Goal: Task Accomplishment & Management: Use online tool/utility

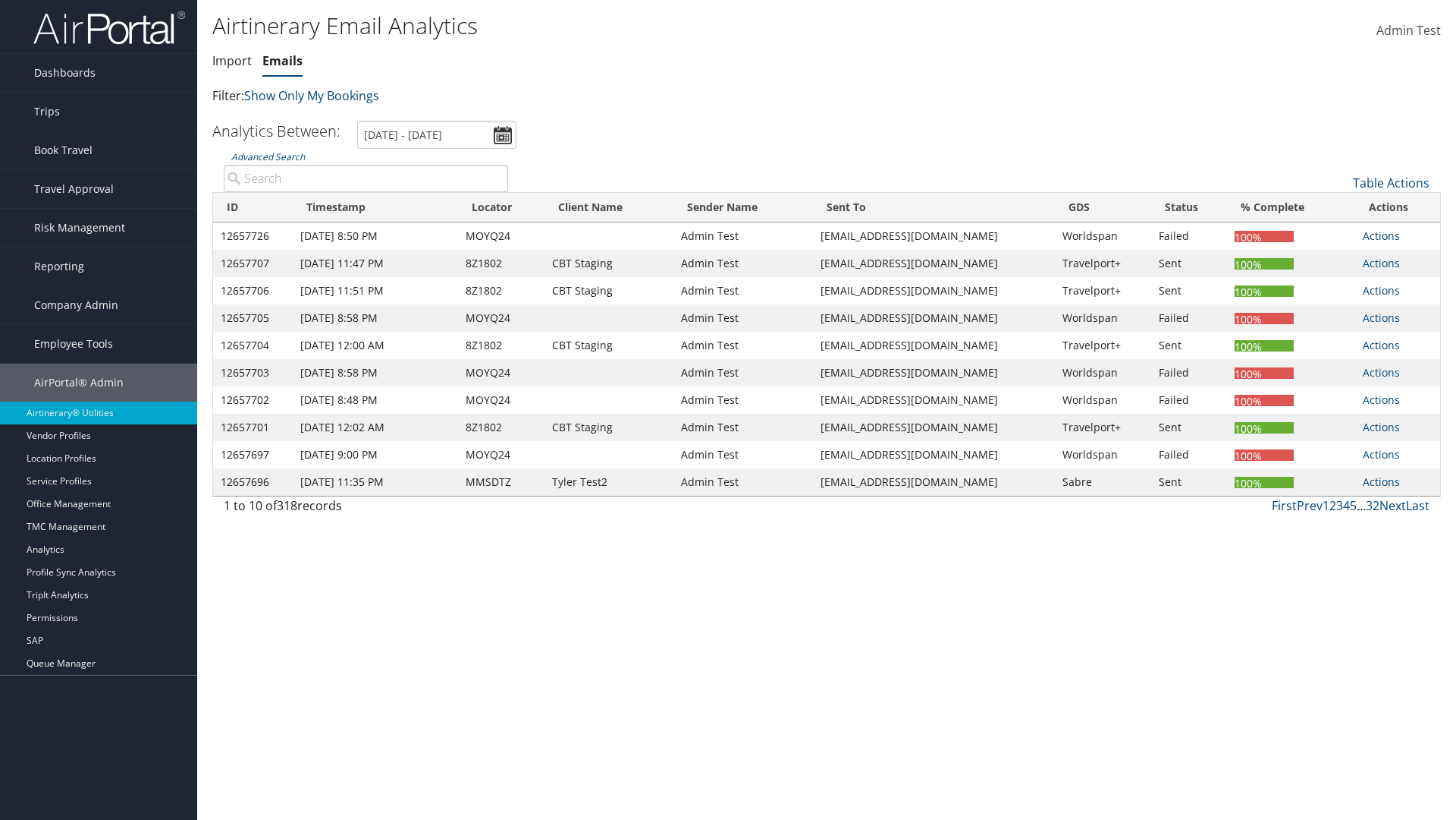
click at [282, 61] on link "Emails" at bounding box center [282, 61] width 40 height 17
click at [1391, 182] on link "Table Actions" at bounding box center [1392, 182] width 77 height 17
click at [1340, 232] on link "Email itinerary" at bounding box center [1341, 232] width 200 height 26
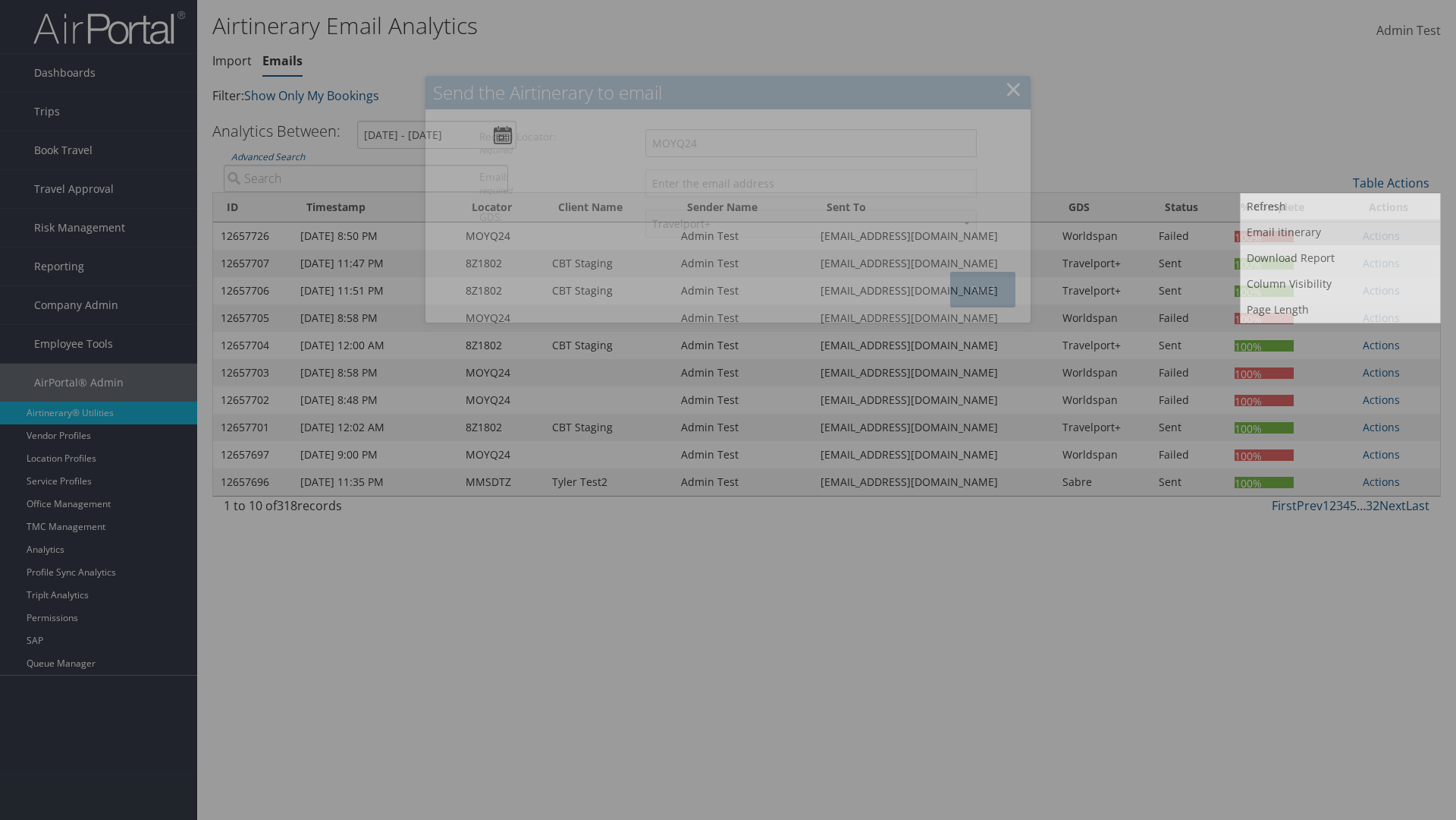
type input "MOYQ24"
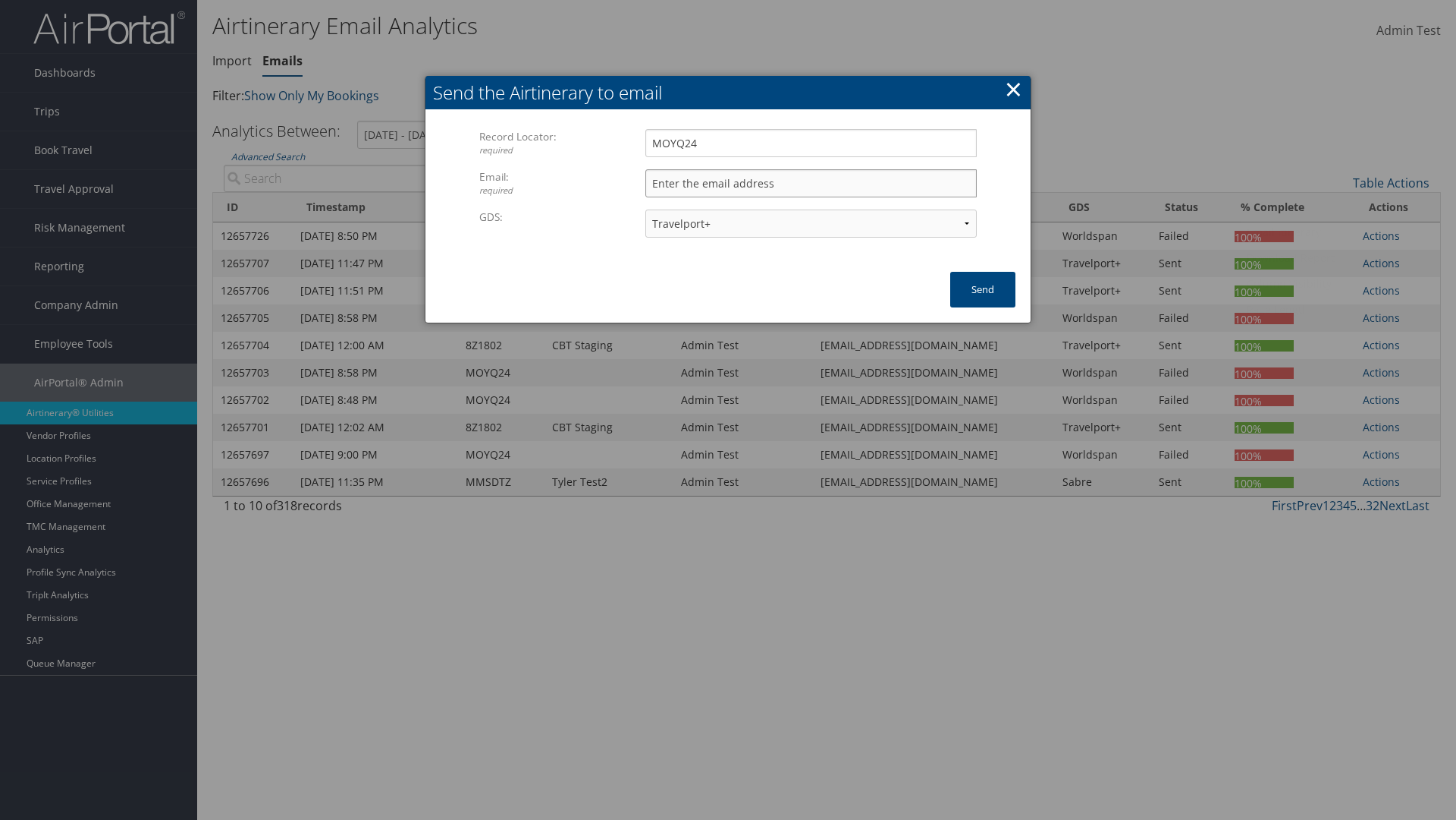
type input "[EMAIL_ADDRESS][DOMAIN_NAME]"
select select "1P"
click at [983, 289] on button "Send" at bounding box center [983, 289] width 65 height 36
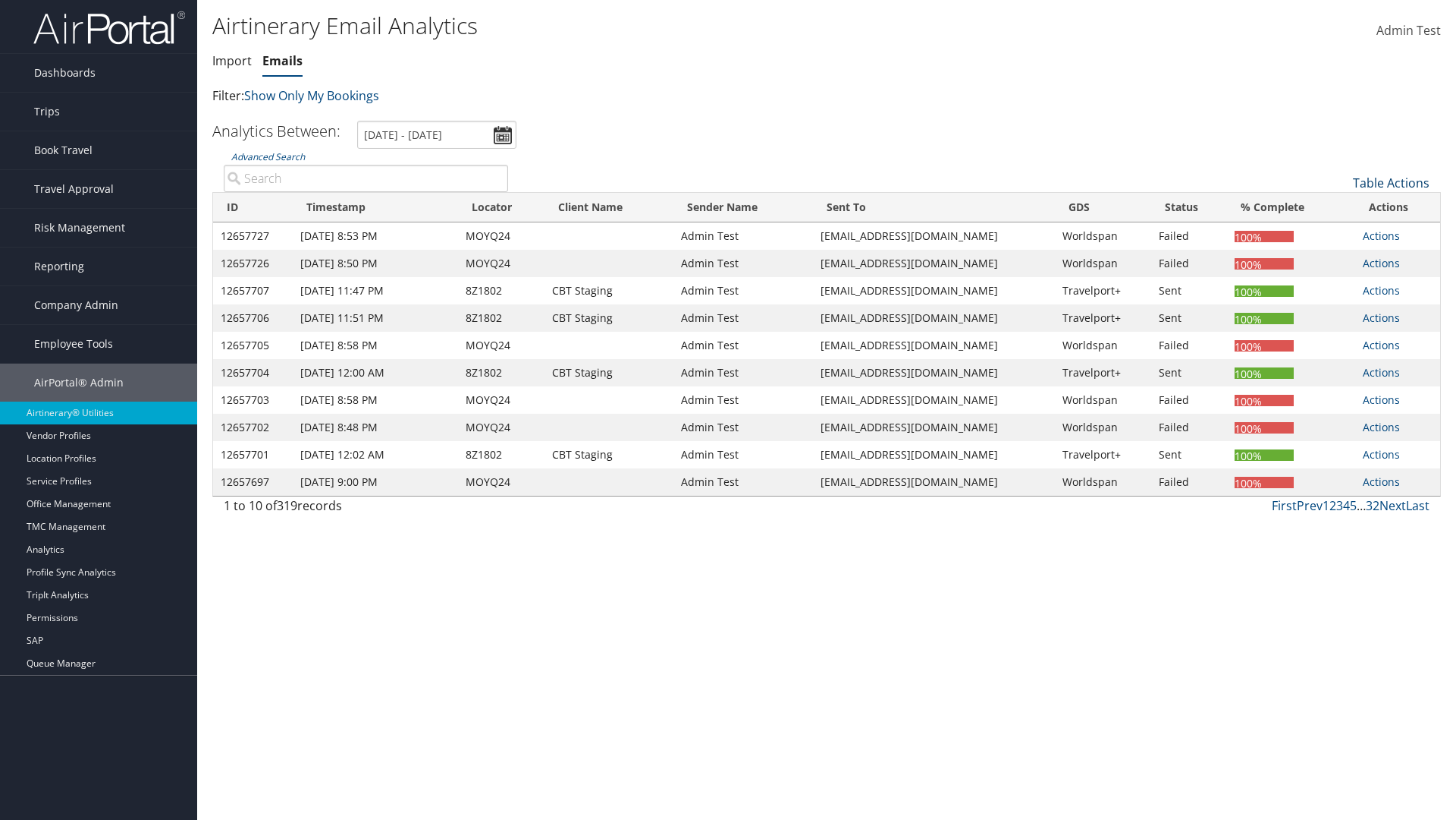
click at [1391, 182] on link "Table Actions" at bounding box center [1392, 182] width 77 height 17
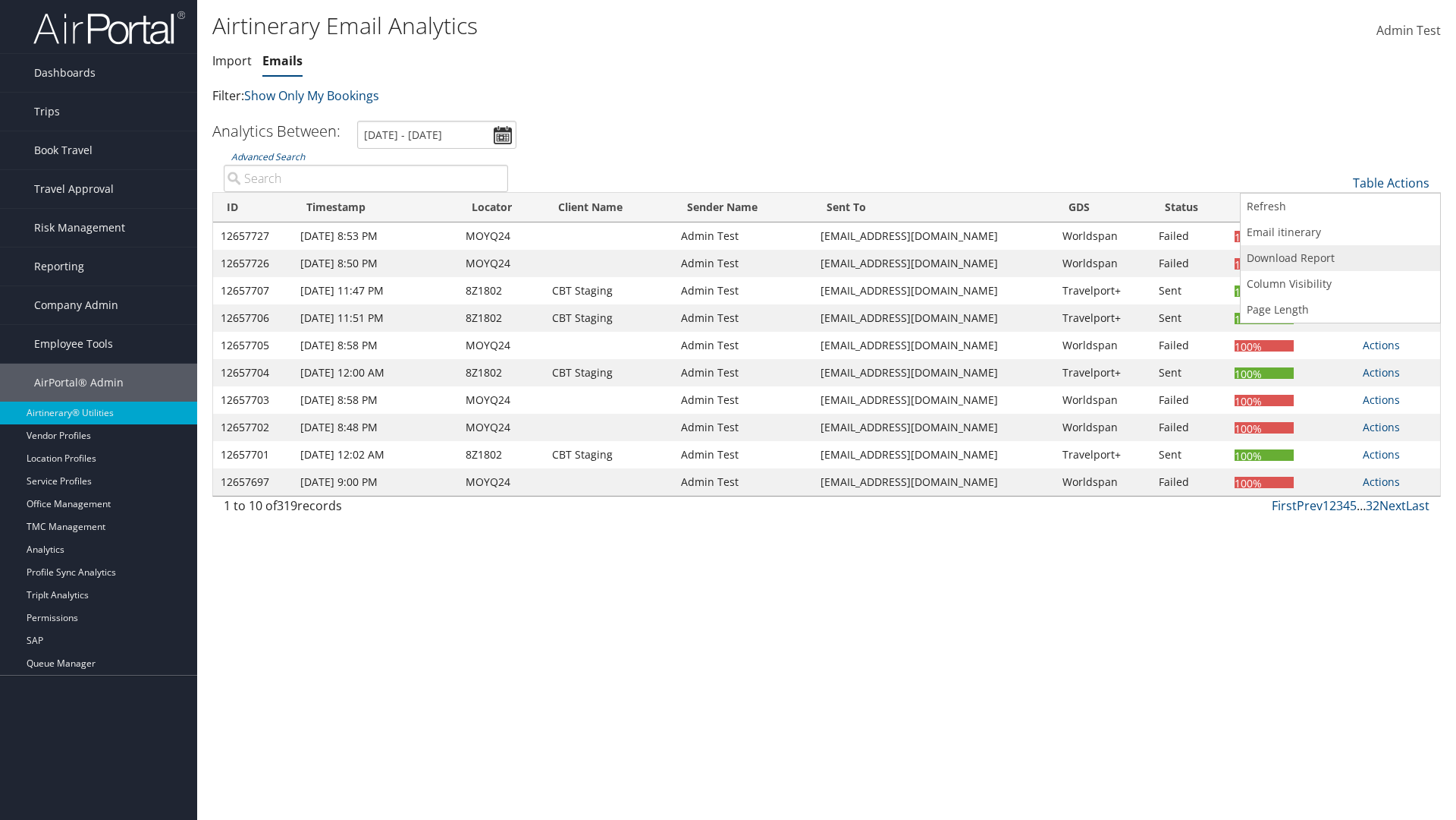
click at [1340, 258] on link "Download Report" at bounding box center [1341, 258] width 200 height 26
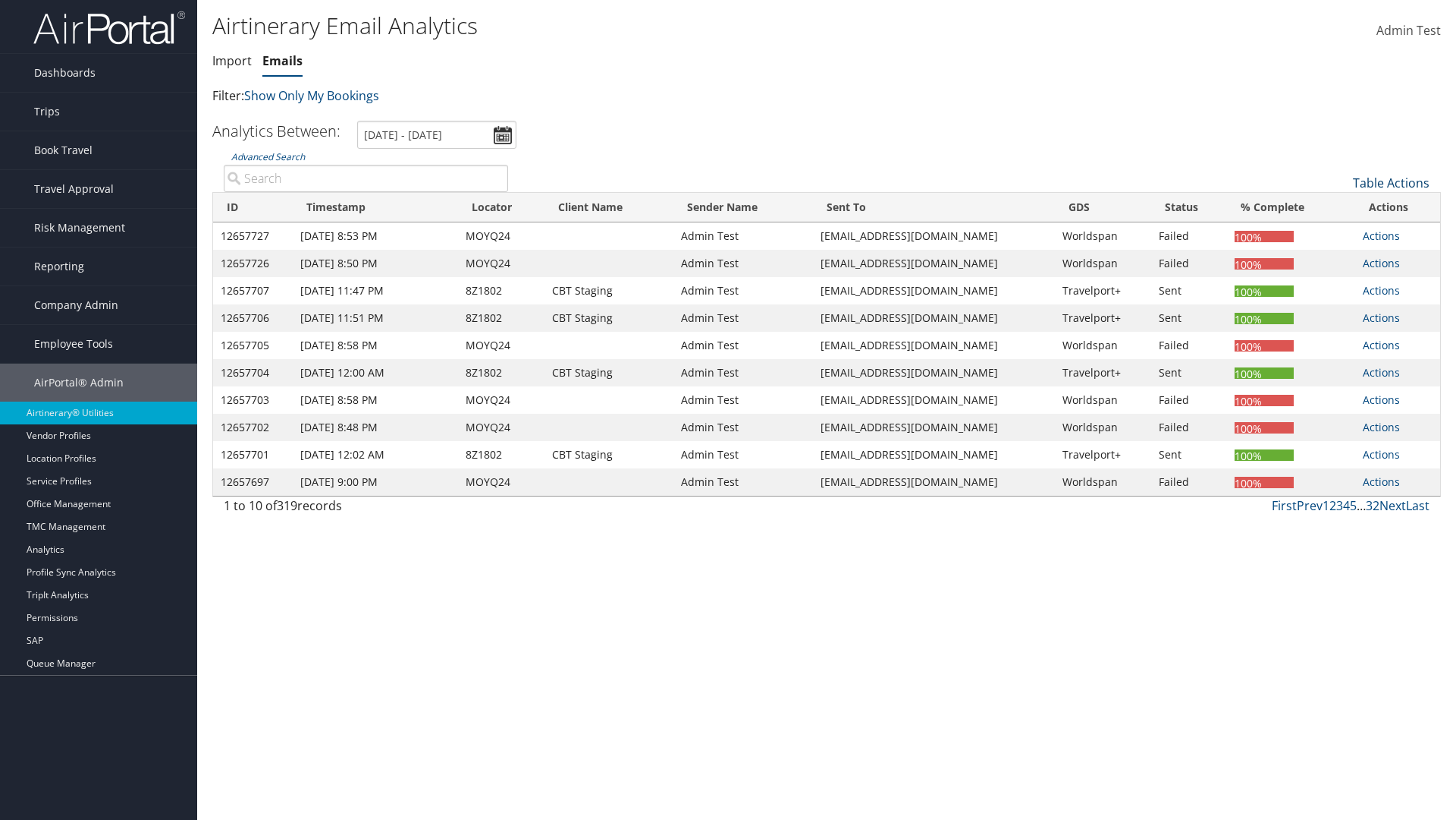
click at [1391, 182] on link "Table Actions" at bounding box center [1392, 182] width 77 height 17
click at [1340, 284] on link "Column Visibility" at bounding box center [1341, 283] width 200 height 26
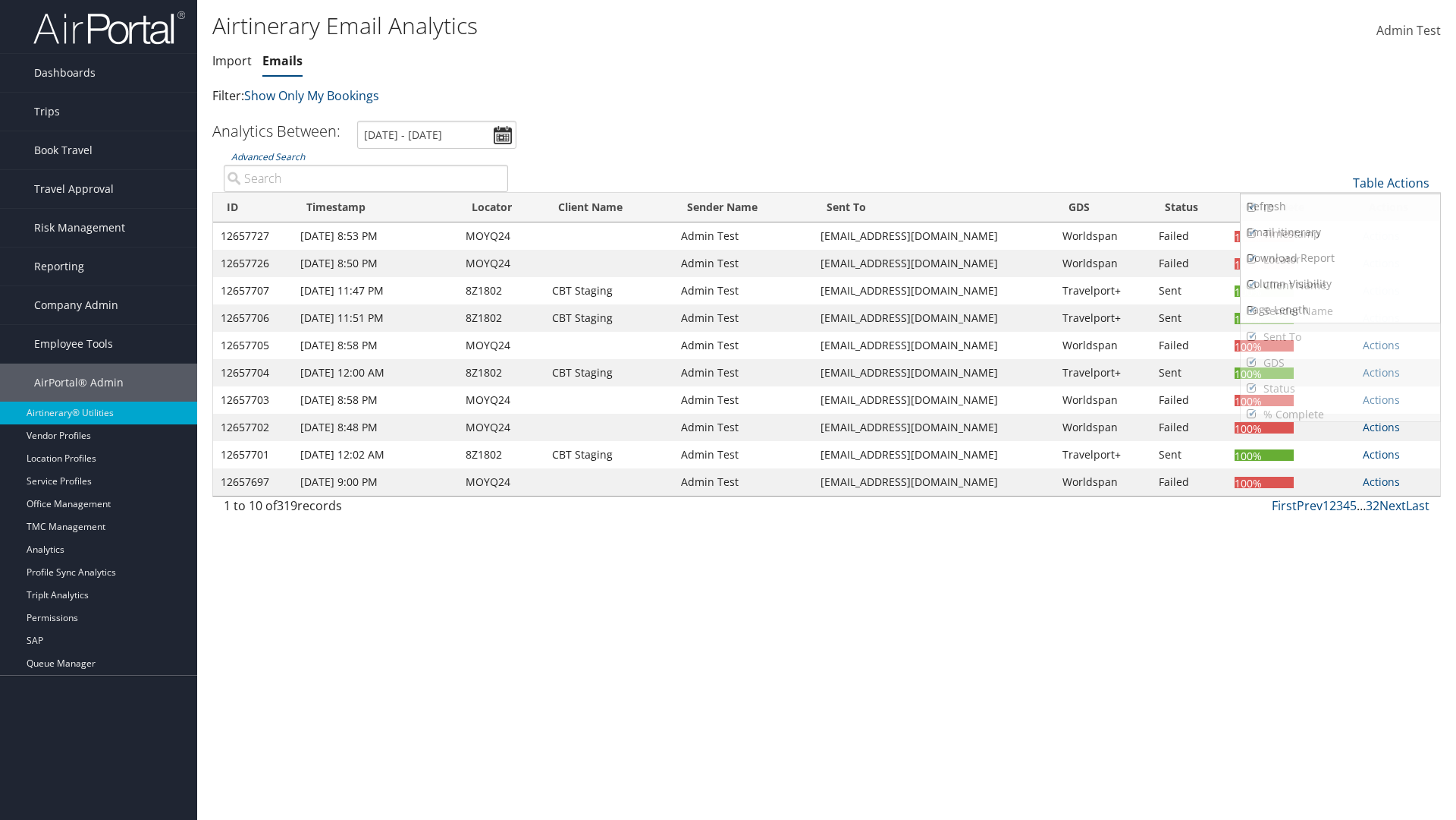
click at [1340, 208] on link "ID" at bounding box center [1341, 208] width 200 height 26
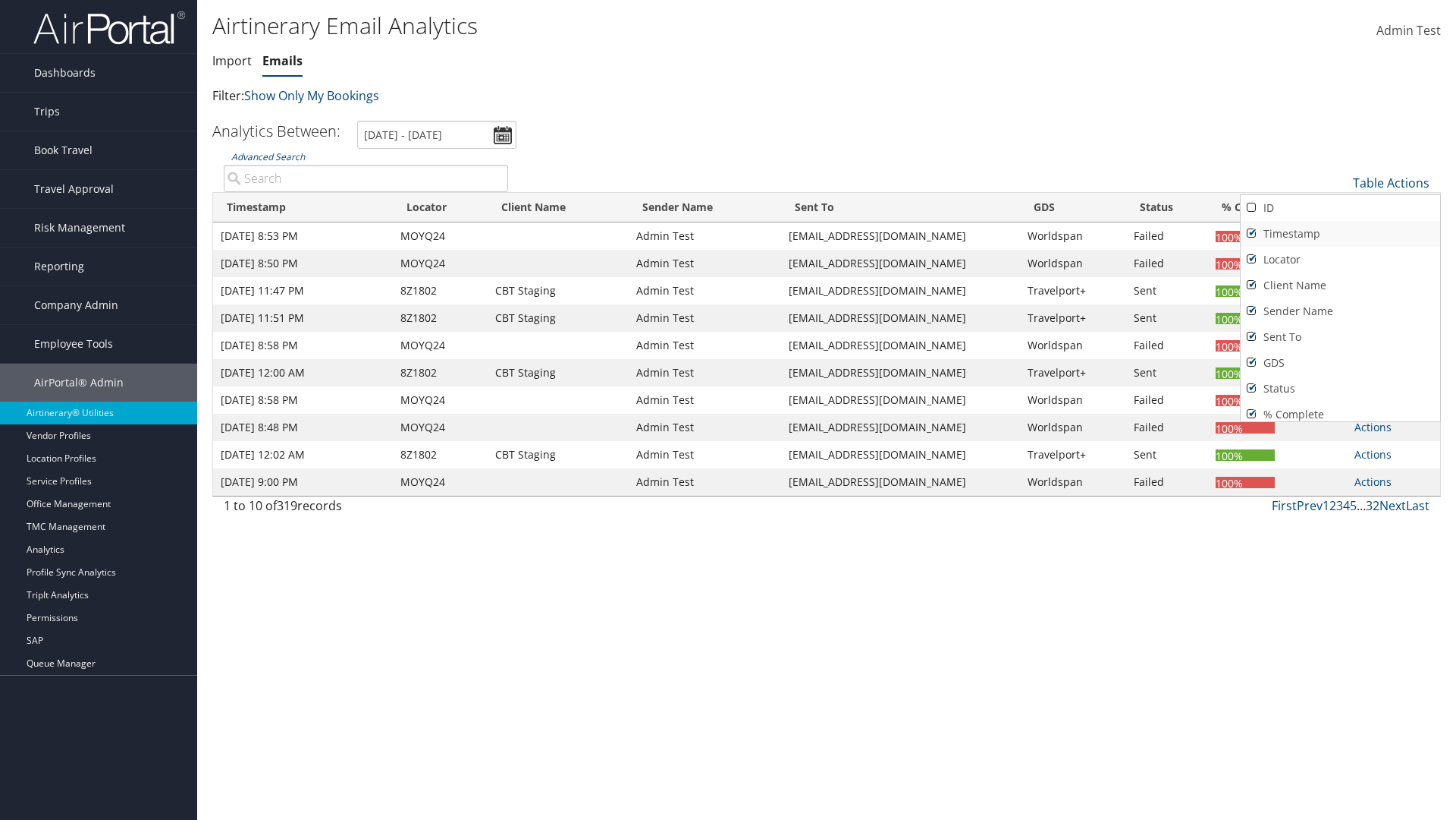
click at [1340, 233] on link "Timestamp" at bounding box center [1341, 233] width 200 height 26
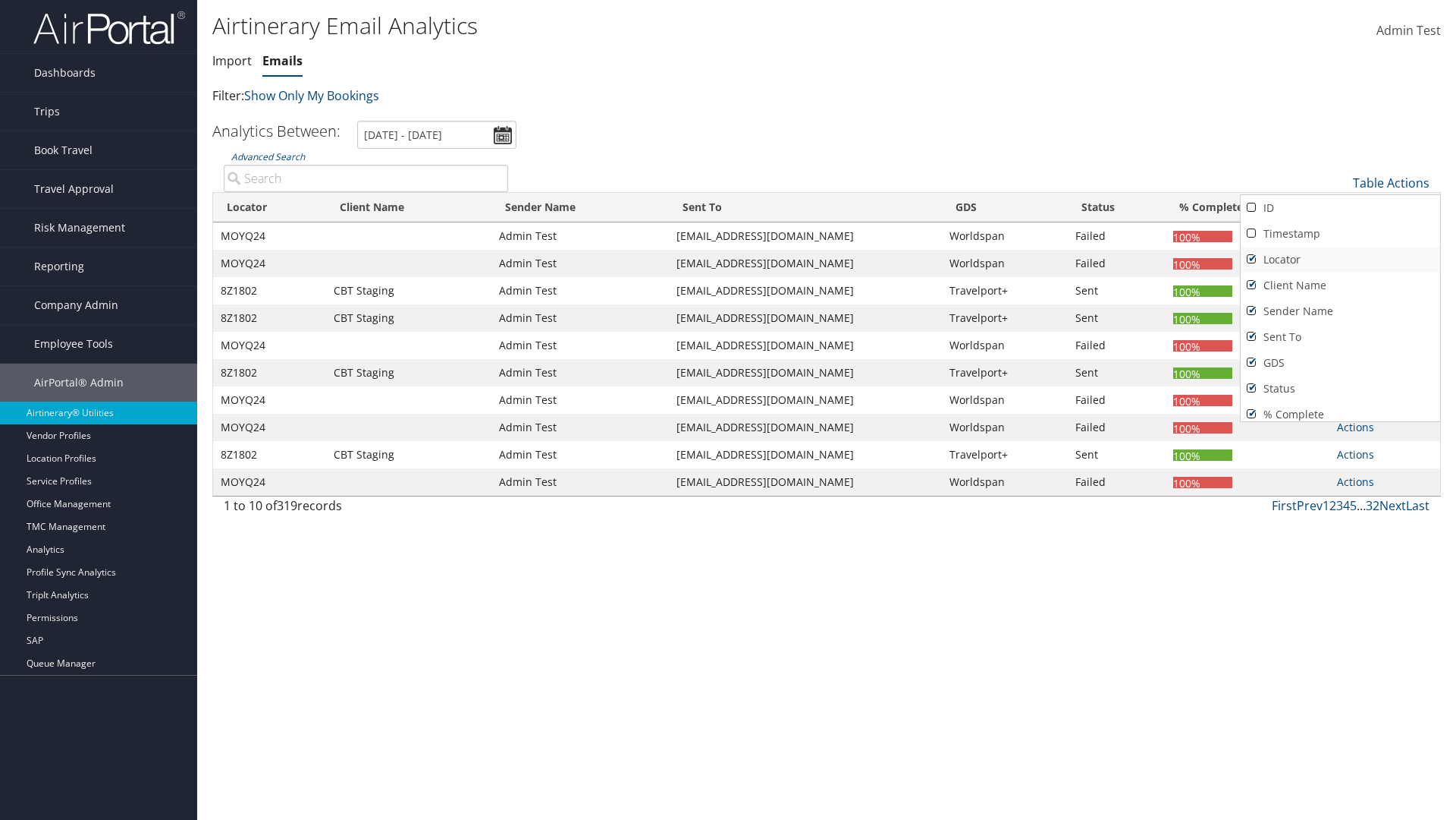
click at [1340, 259] on link "Locator" at bounding box center [1341, 259] width 200 height 26
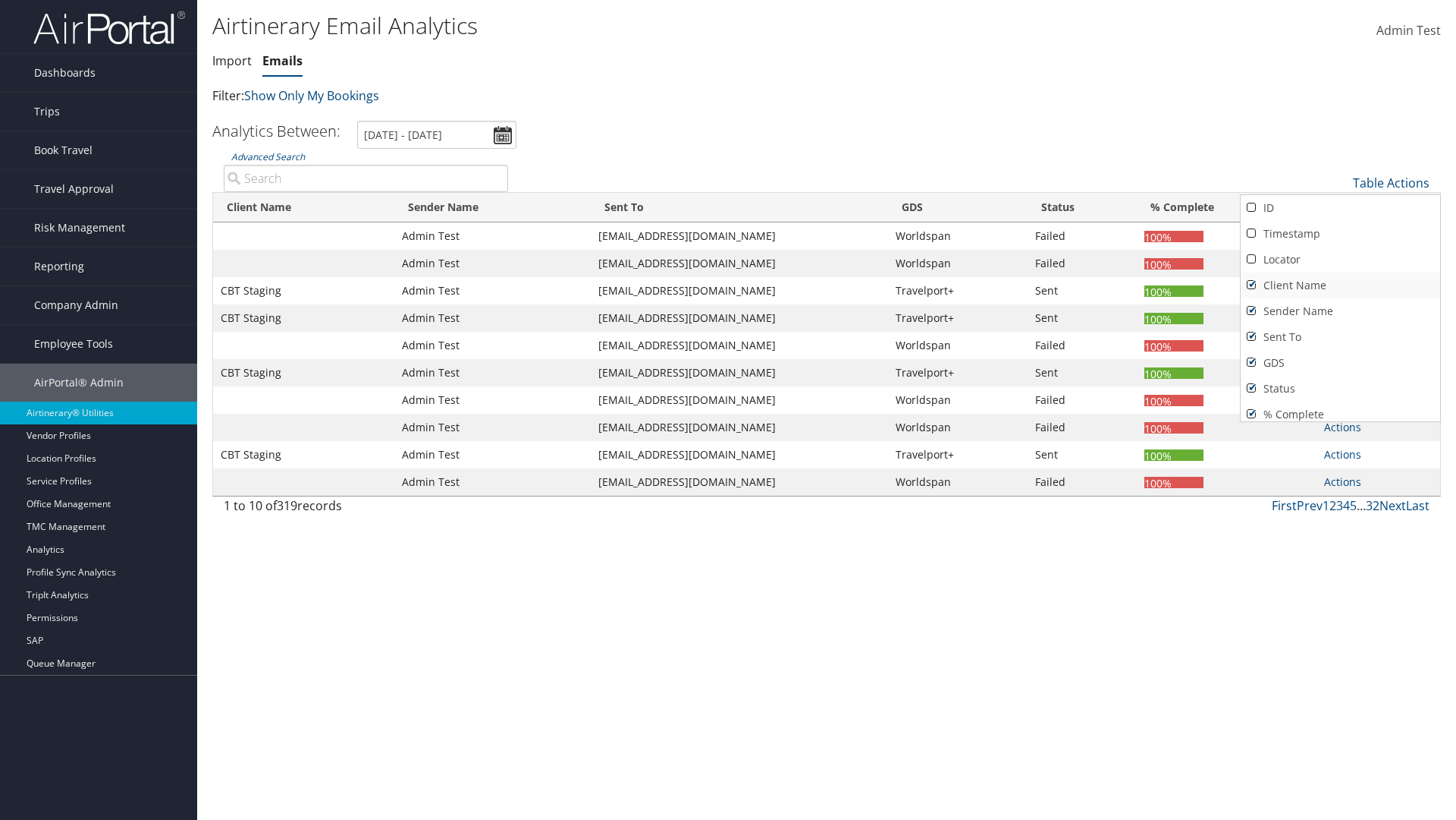
click at [1340, 285] on link "Client Name" at bounding box center [1341, 285] width 200 height 26
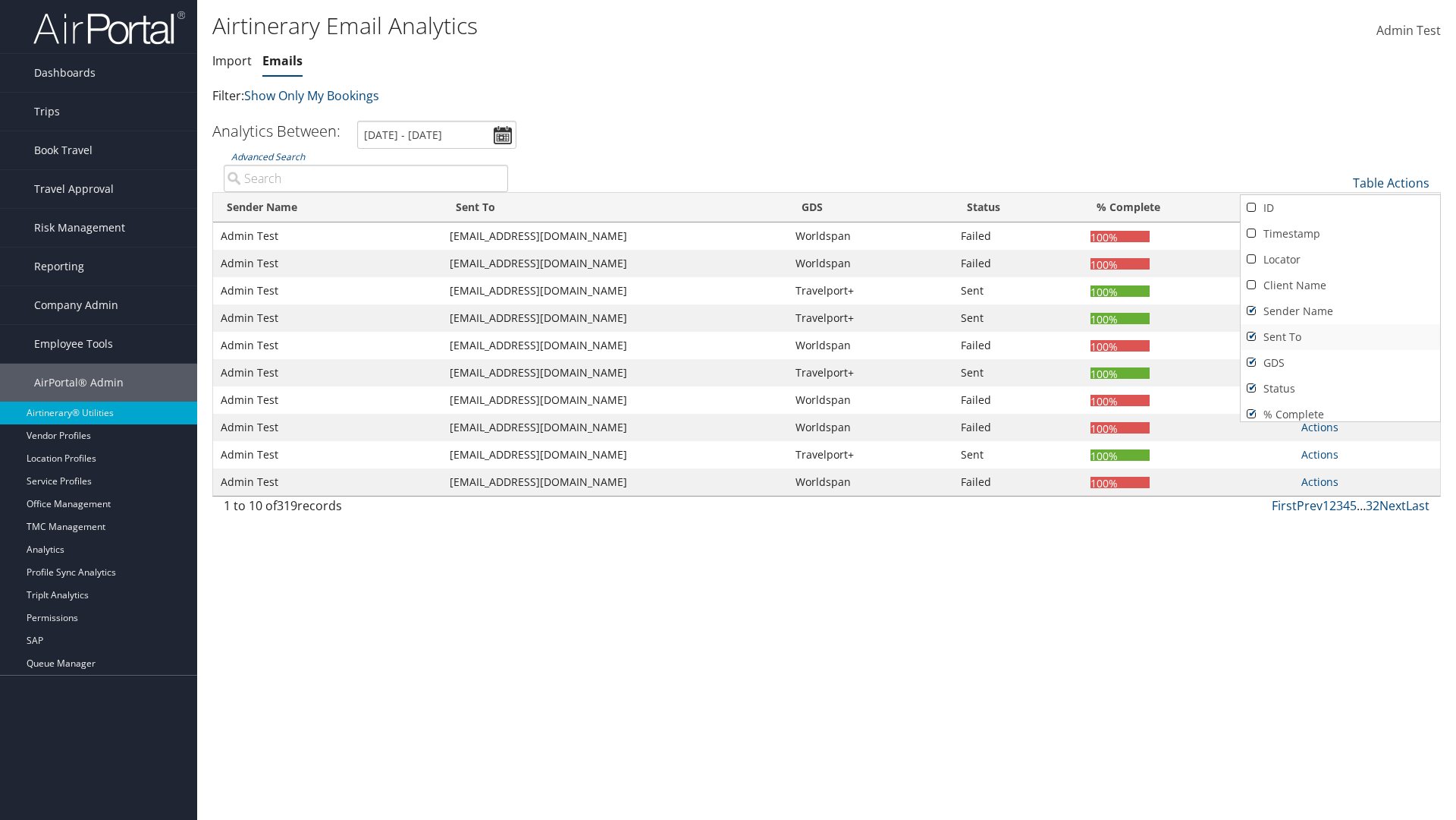
click at [1340, 311] on link "Sender Name" at bounding box center [1341, 311] width 200 height 26
click at [1340, 337] on link "Sent To" at bounding box center [1341, 337] width 200 height 26
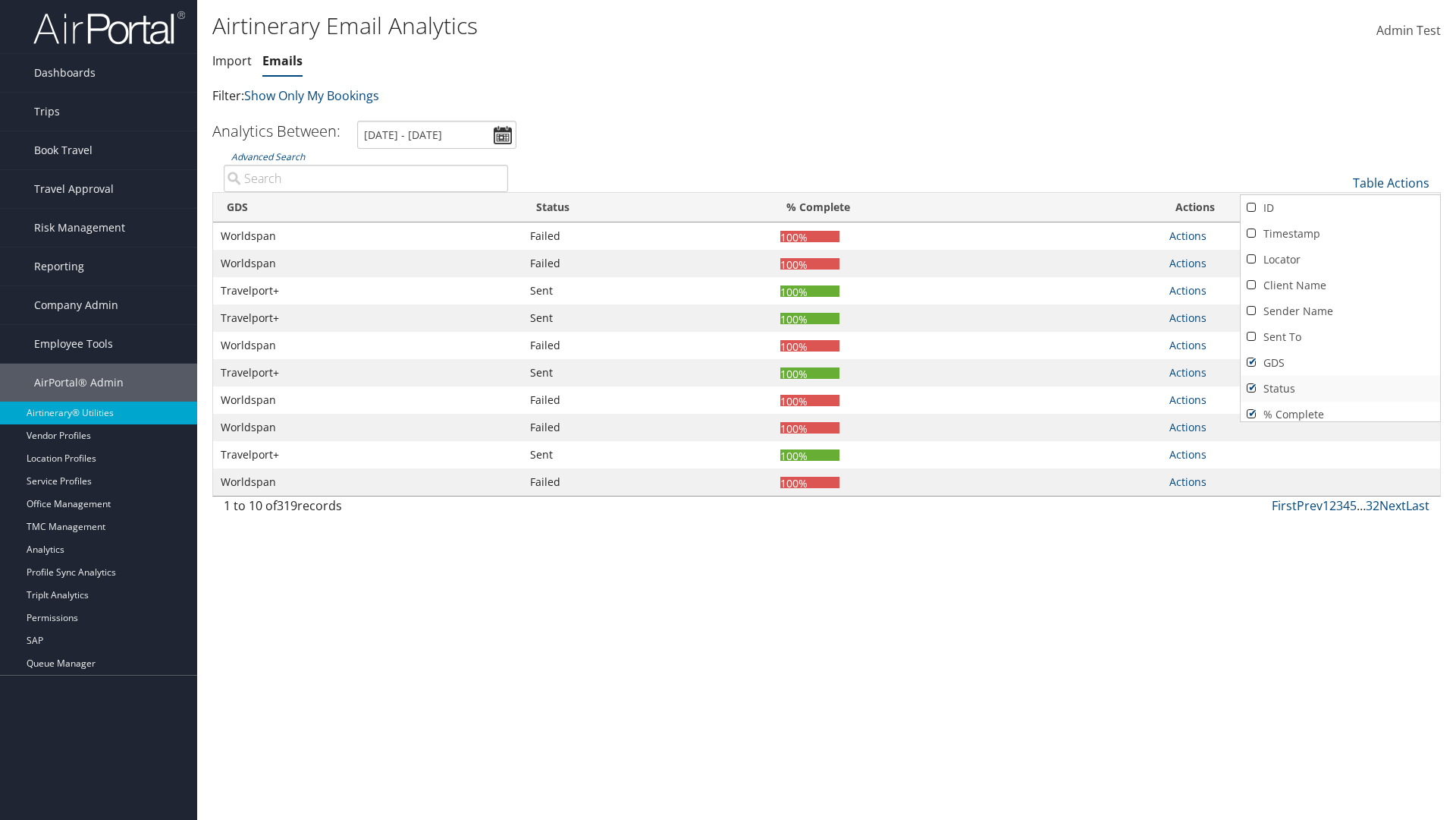
click at [1340, 362] on link "GDS" at bounding box center [1341, 362] width 200 height 26
click at [1340, 388] on link "Status" at bounding box center [1341, 388] width 200 height 26
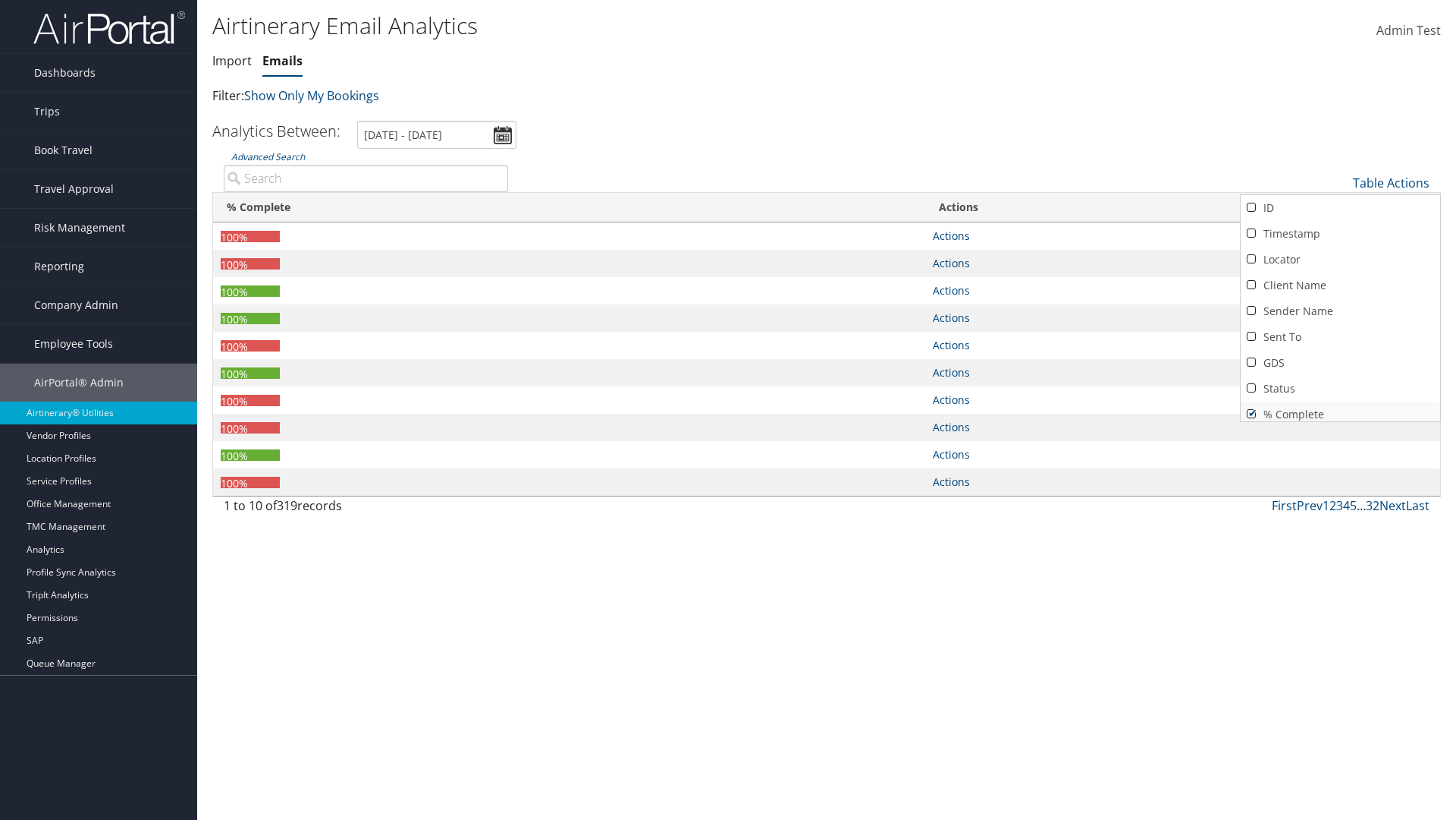
click at [1340, 408] on link "% Complete" at bounding box center [1341, 414] width 200 height 26
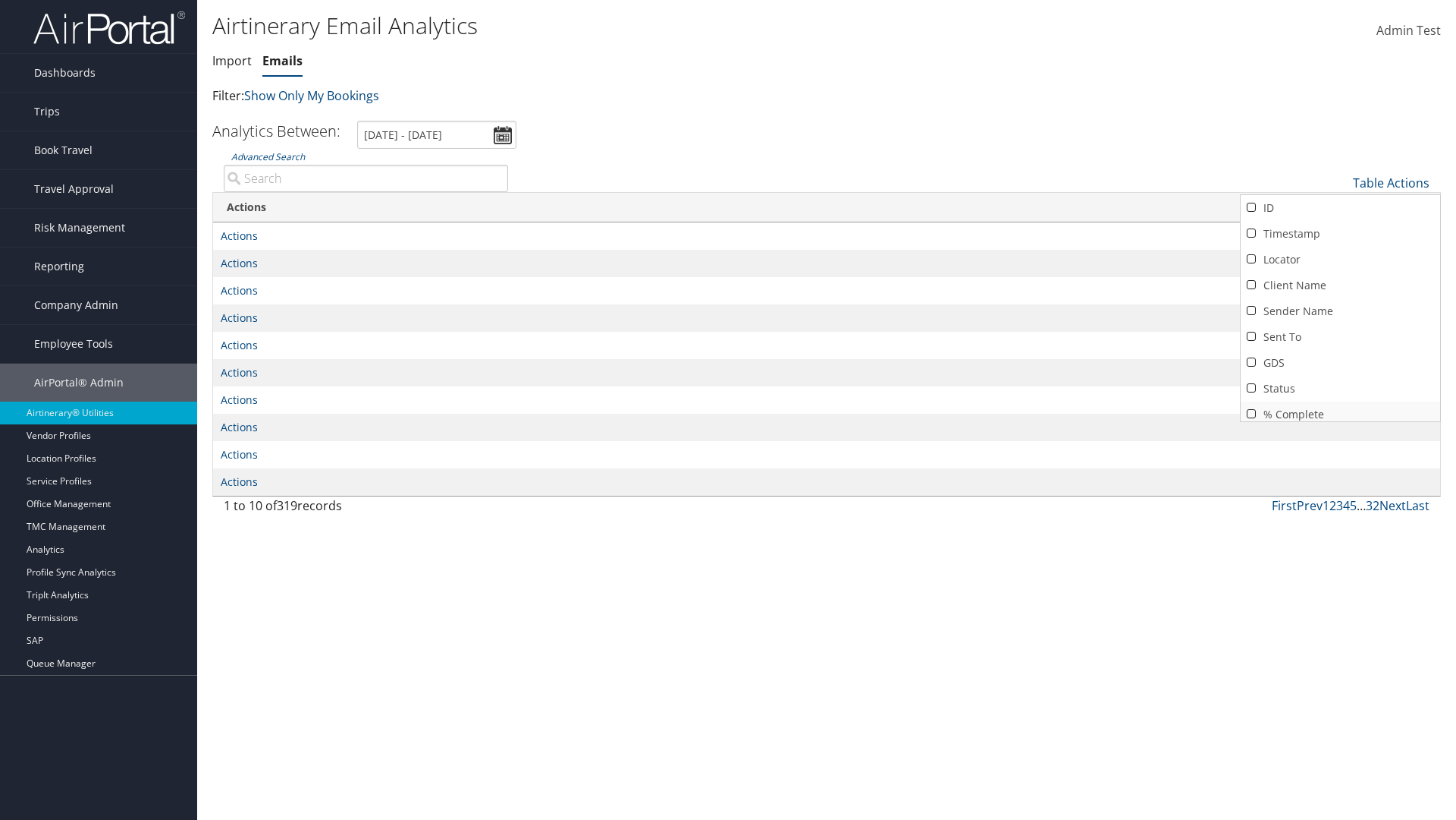
scroll to position [6, 0]
click at [728, 410] on div at bounding box center [728, 410] width 1456 height 820
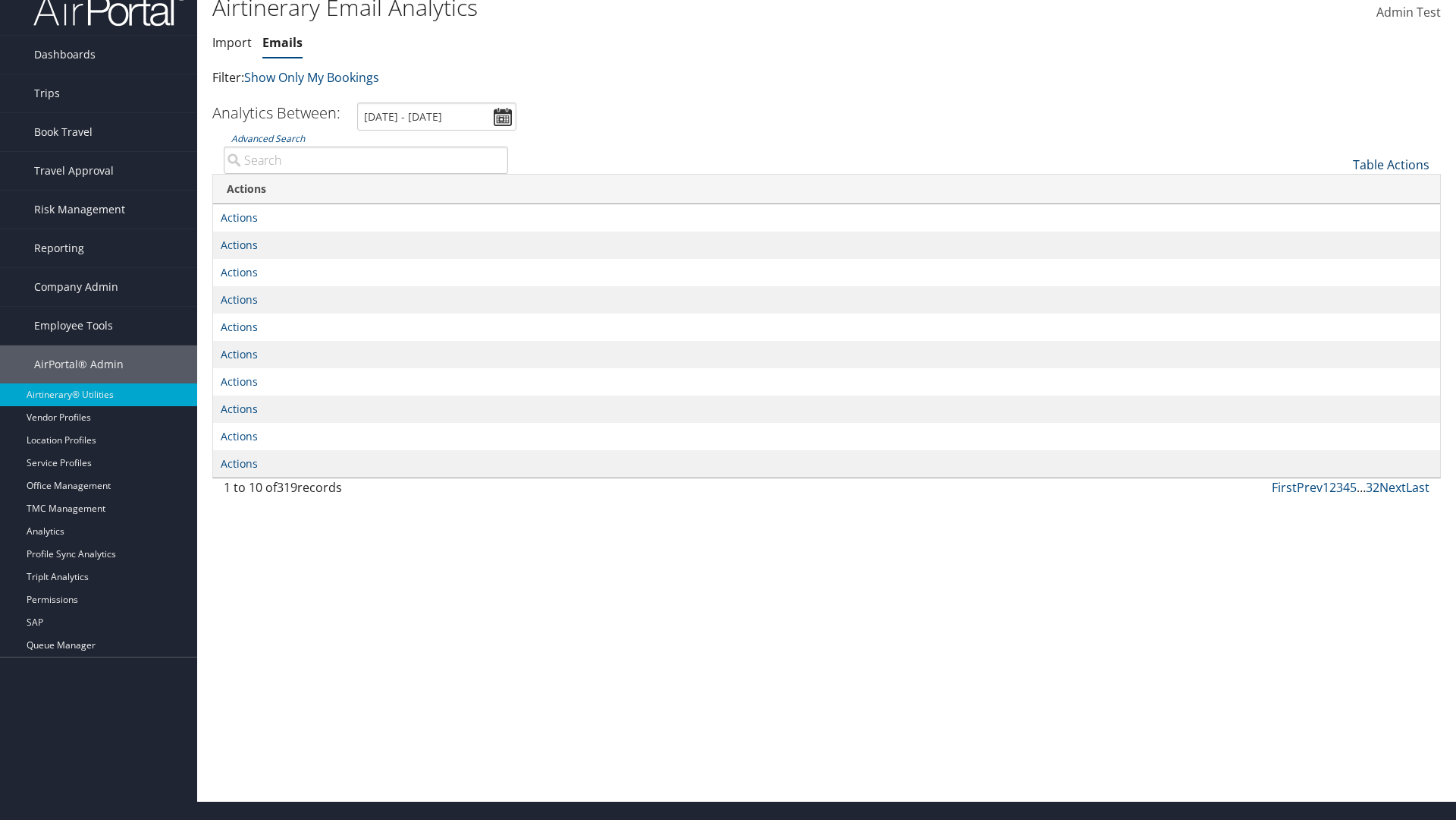
click at [1391, 165] on link "Table Actions" at bounding box center [1392, 165] width 77 height 17
click at [1340, 266] on link "Column Visibility" at bounding box center [1341, 265] width 200 height 26
click at [1340, 190] on link "ID" at bounding box center [1341, 189] width 200 height 26
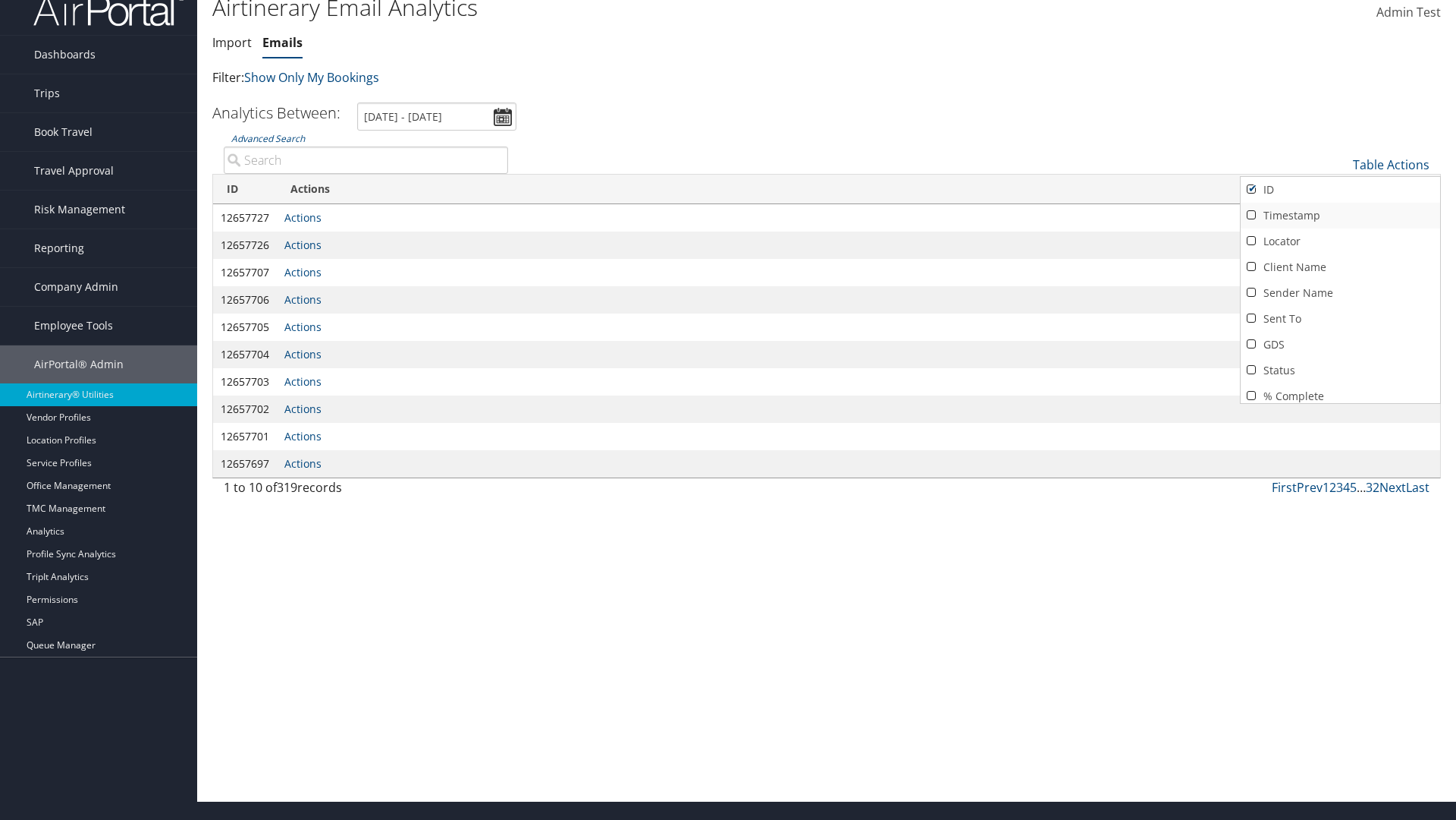
click at [1340, 216] on link "Timestamp" at bounding box center [1341, 215] width 200 height 26
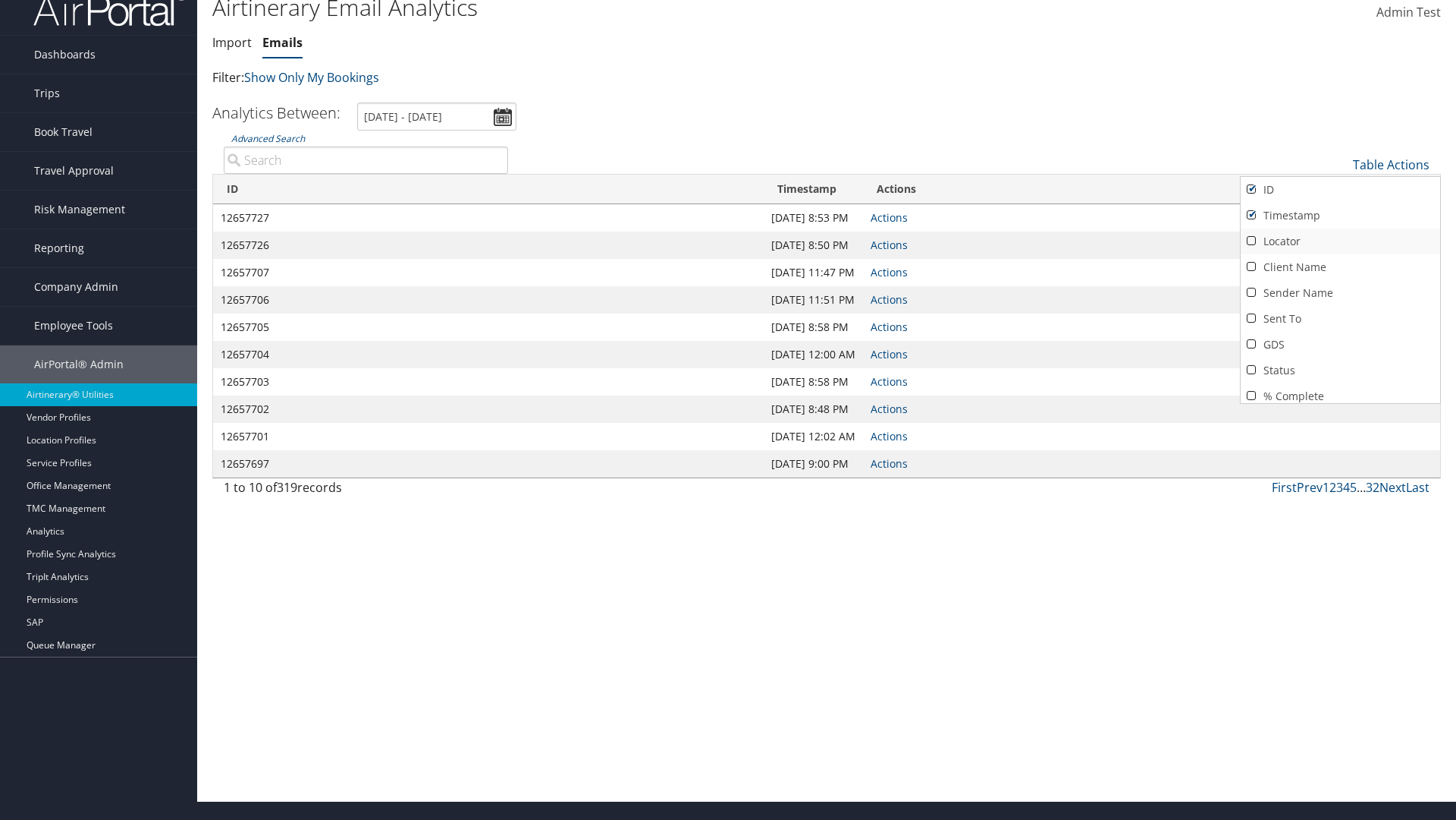
click at [1340, 242] on link "Locator" at bounding box center [1341, 241] width 200 height 26
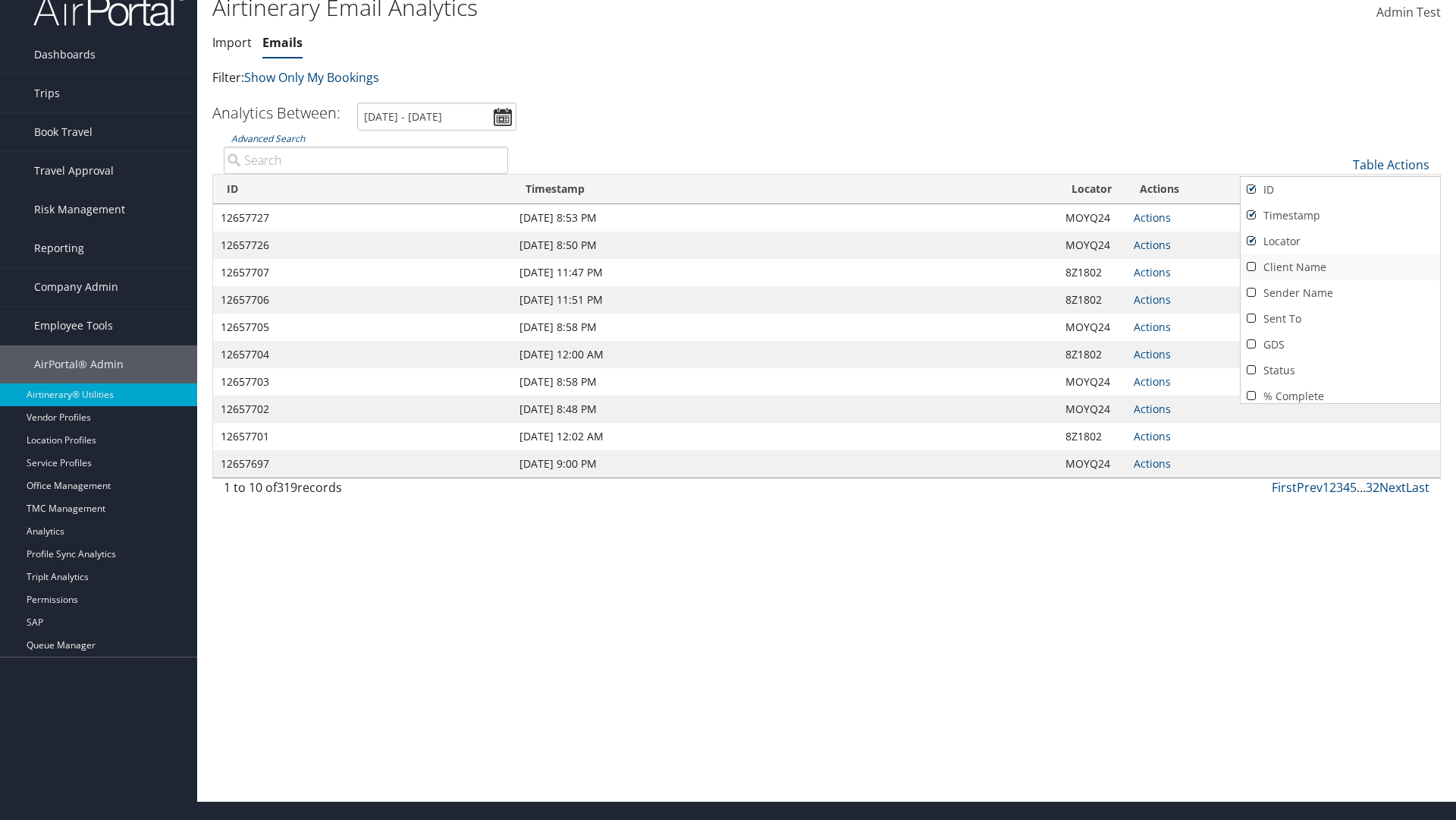
click at [1340, 268] on link "Client Name" at bounding box center [1341, 267] width 200 height 26
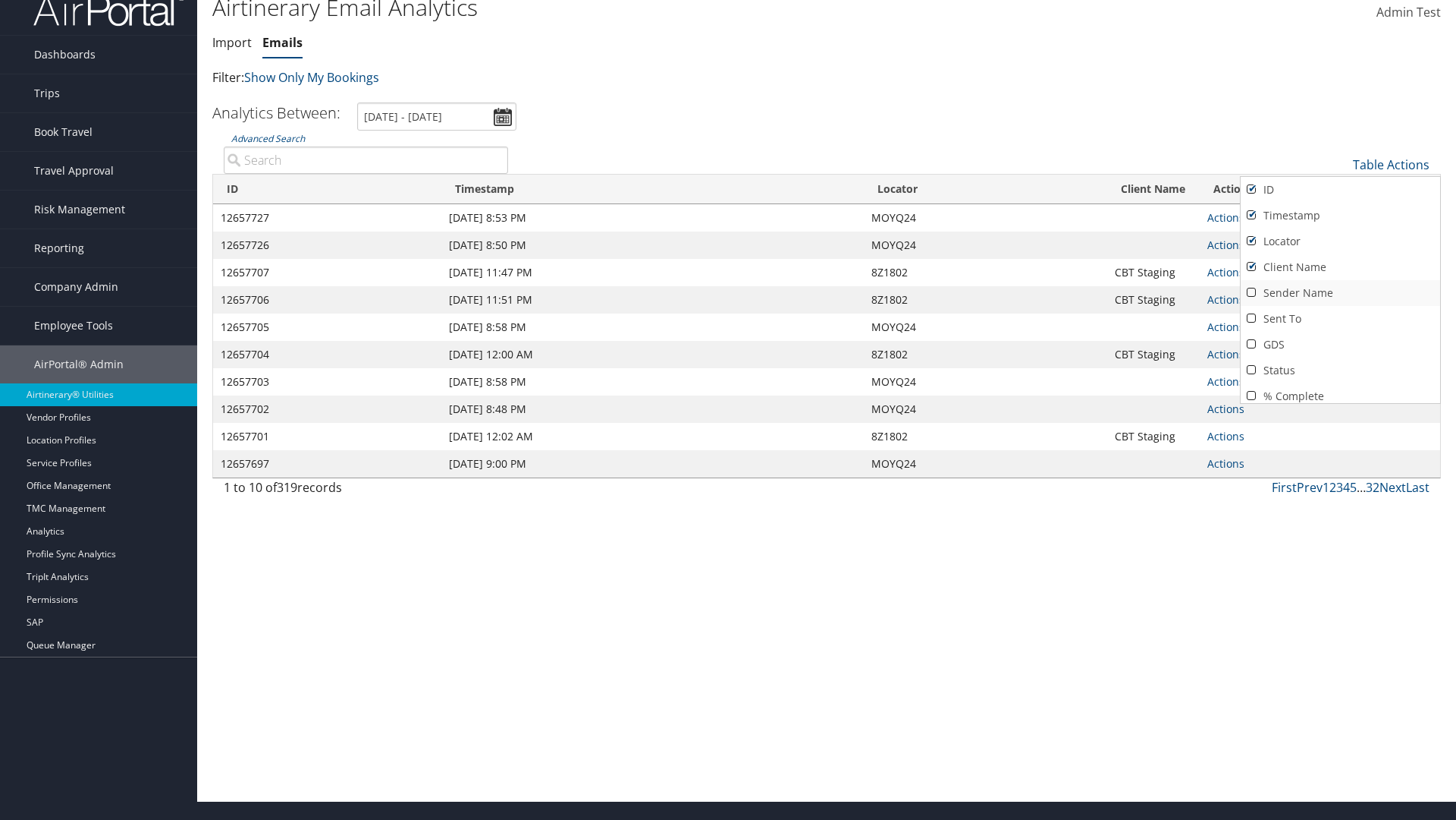
click at [1340, 293] on link "Sender Name" at bounding box center [1341, 292] width 200 height 26
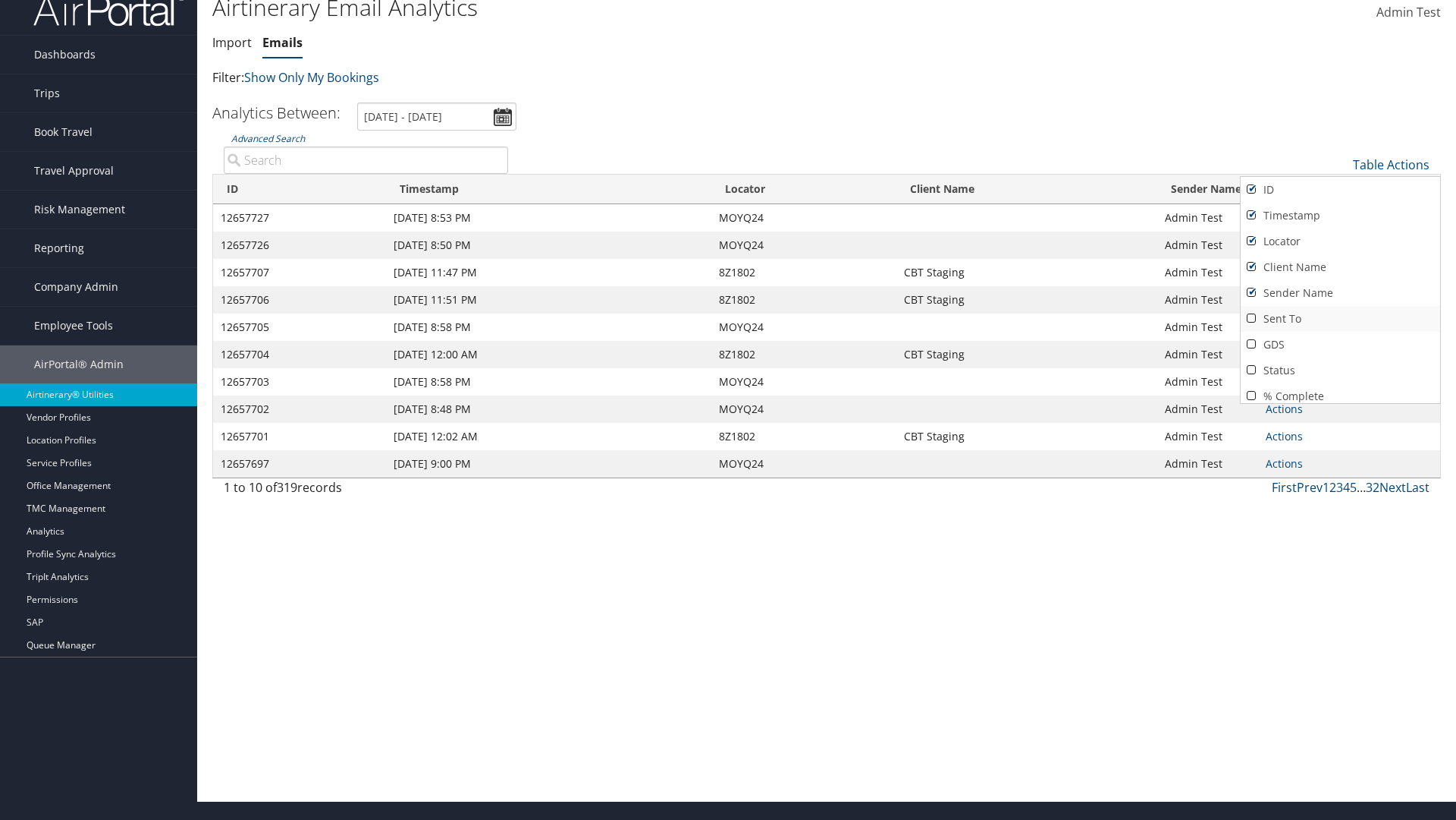
click at [1340, 318] on link "Sent To" at bounding box center [1341, 318] width 200 height 26
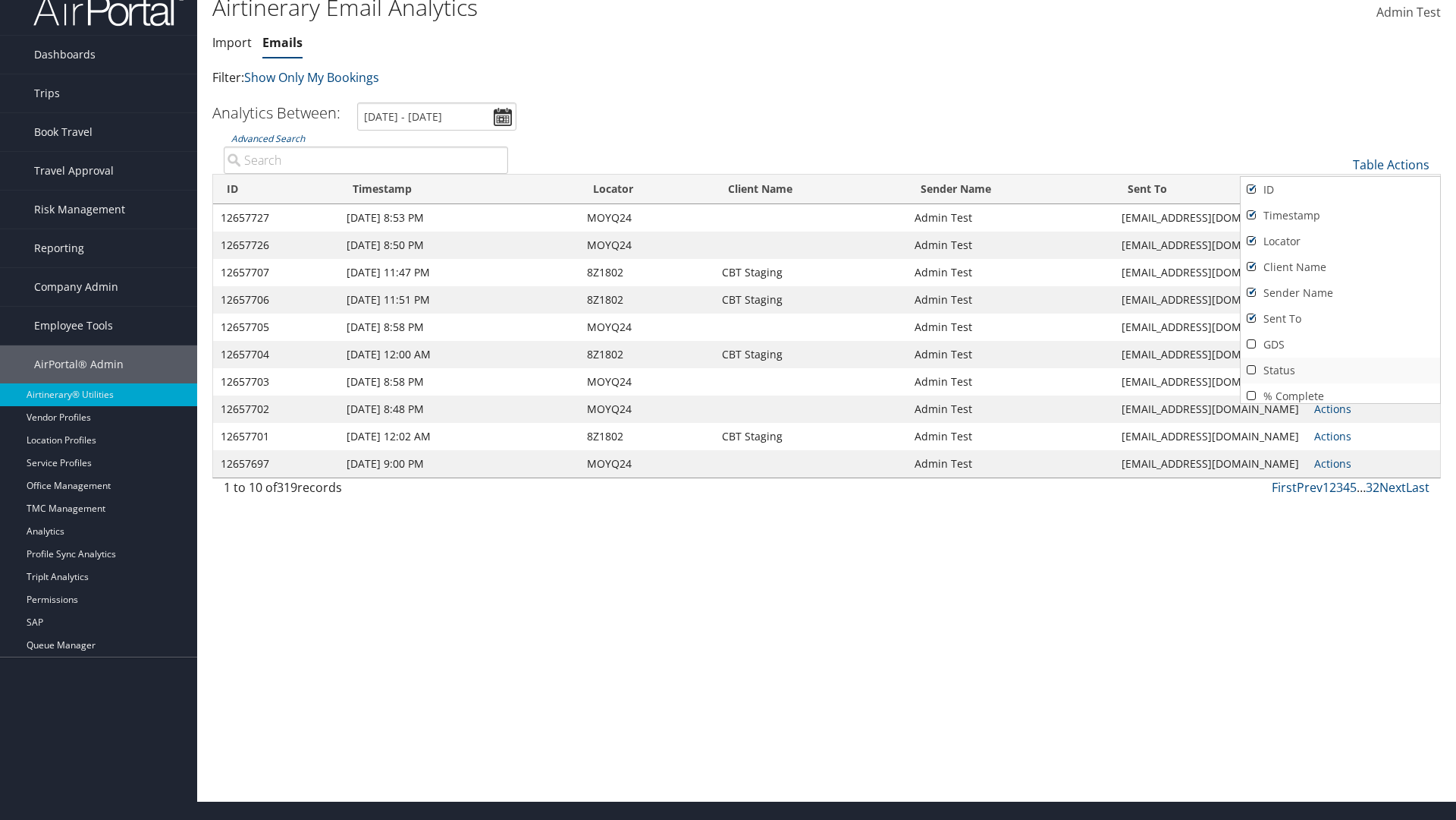
click at [1340, 344] on link "GDS" at bounding box center [1341, 344] width 200 height 26
click at [1340, 370] on link "Status" at bounding box center [1341, 370] width 200 height 26
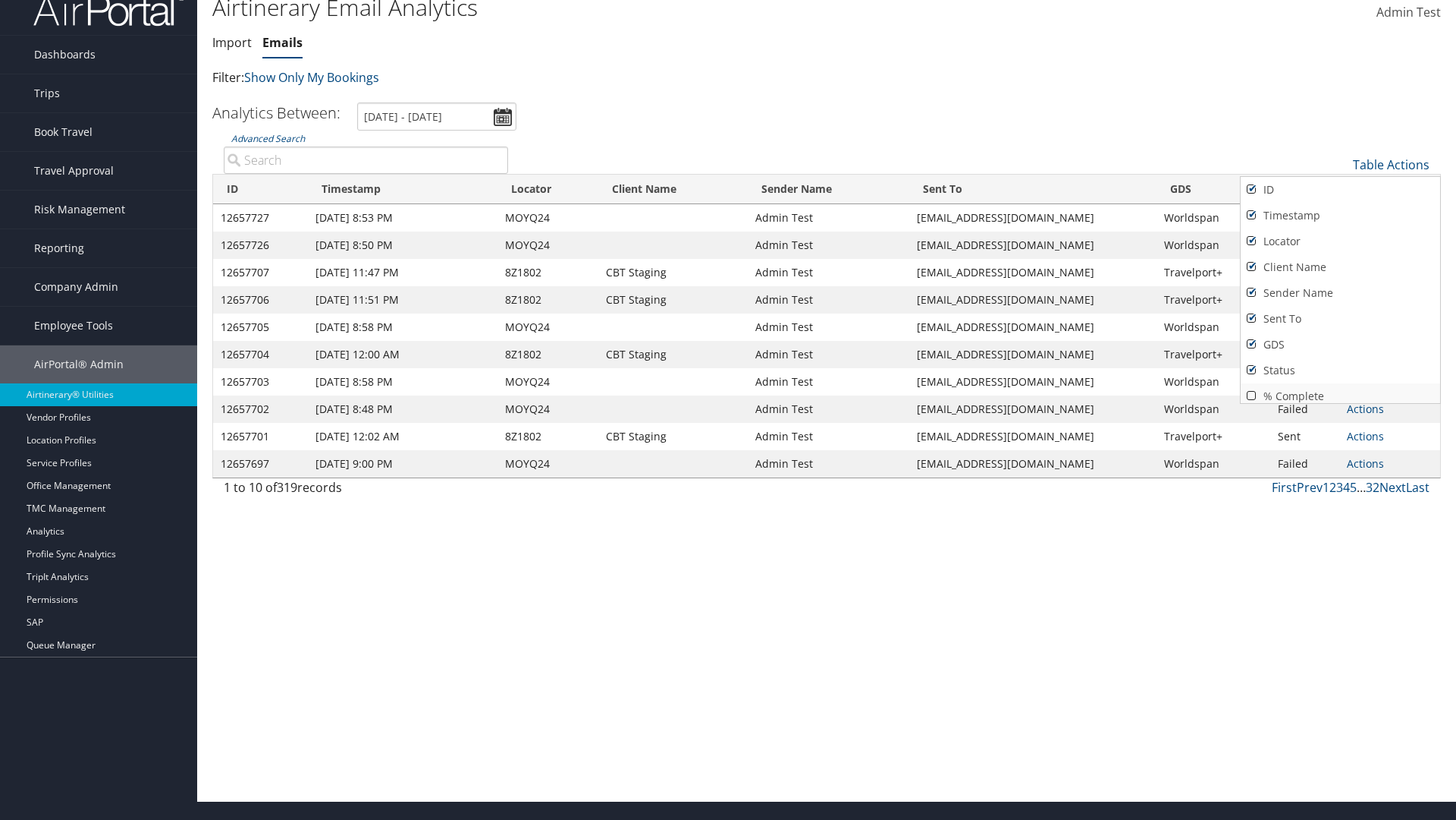
click at [1340, 390] on link "% Complete" at bounding box center [1341, 396] width 200 height 26
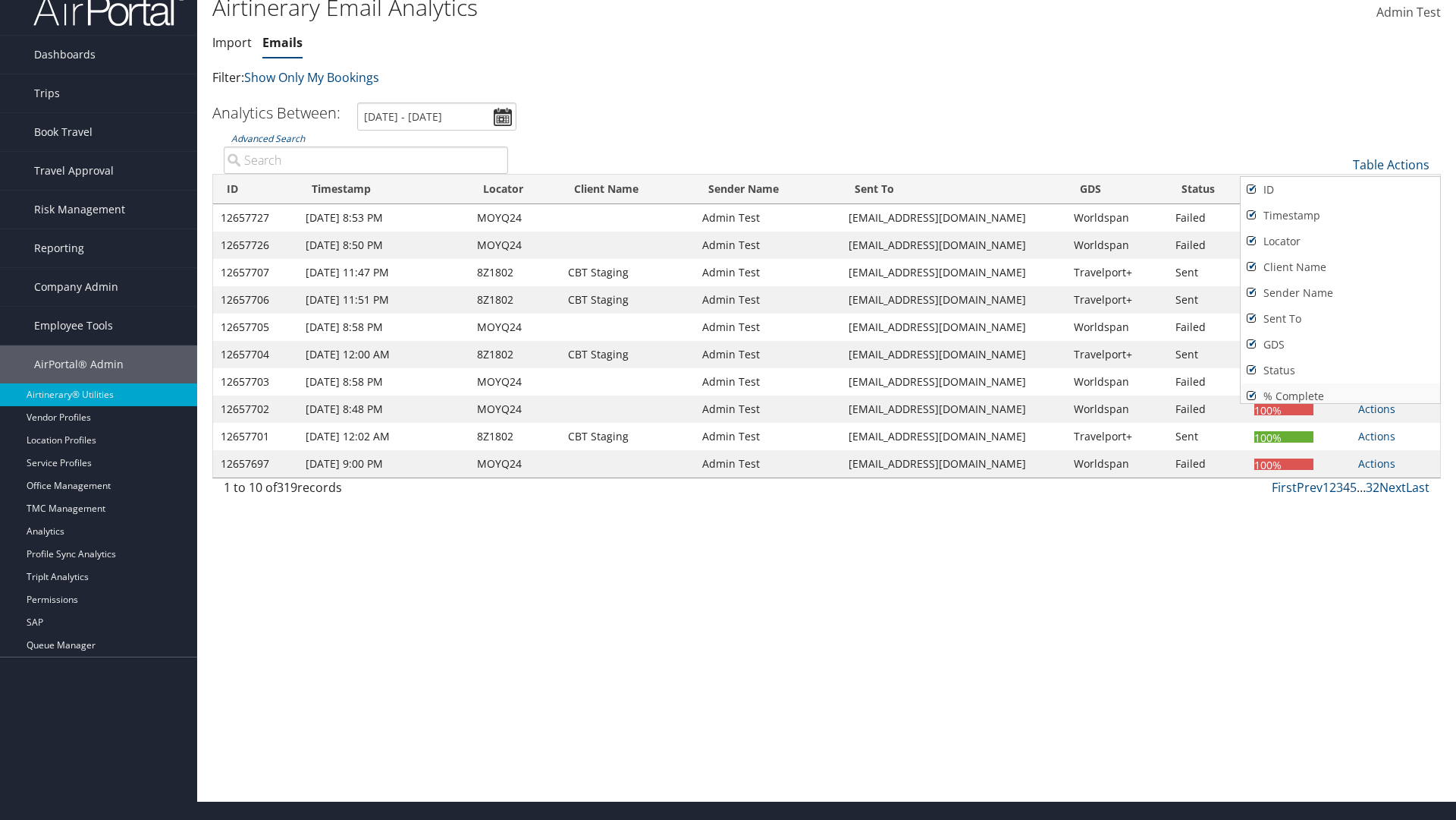
scroll to position [6, 0]
click at [728, 410] on div at bounding box center [728, 410] width 1456 height 820
